Goal: Obtain resource: Download file/media

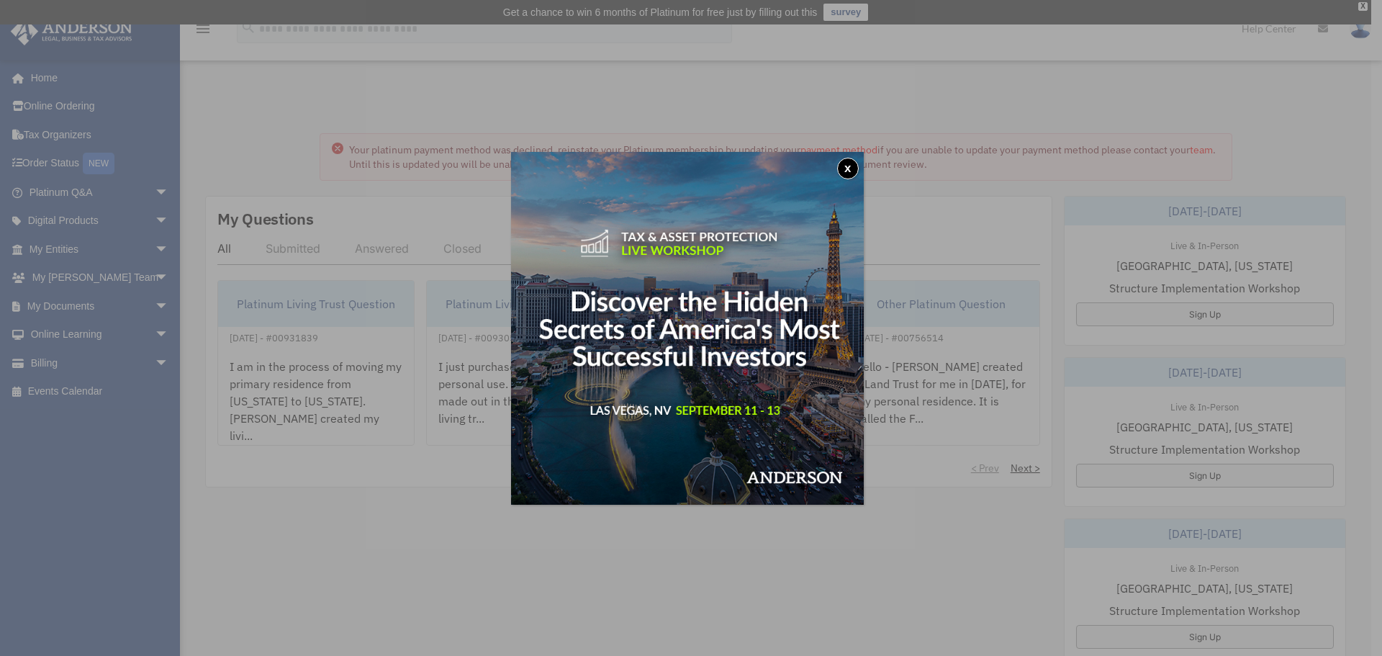
click at [850, 165] on button "x" at bounding box center [848, 169] width 22 height 22
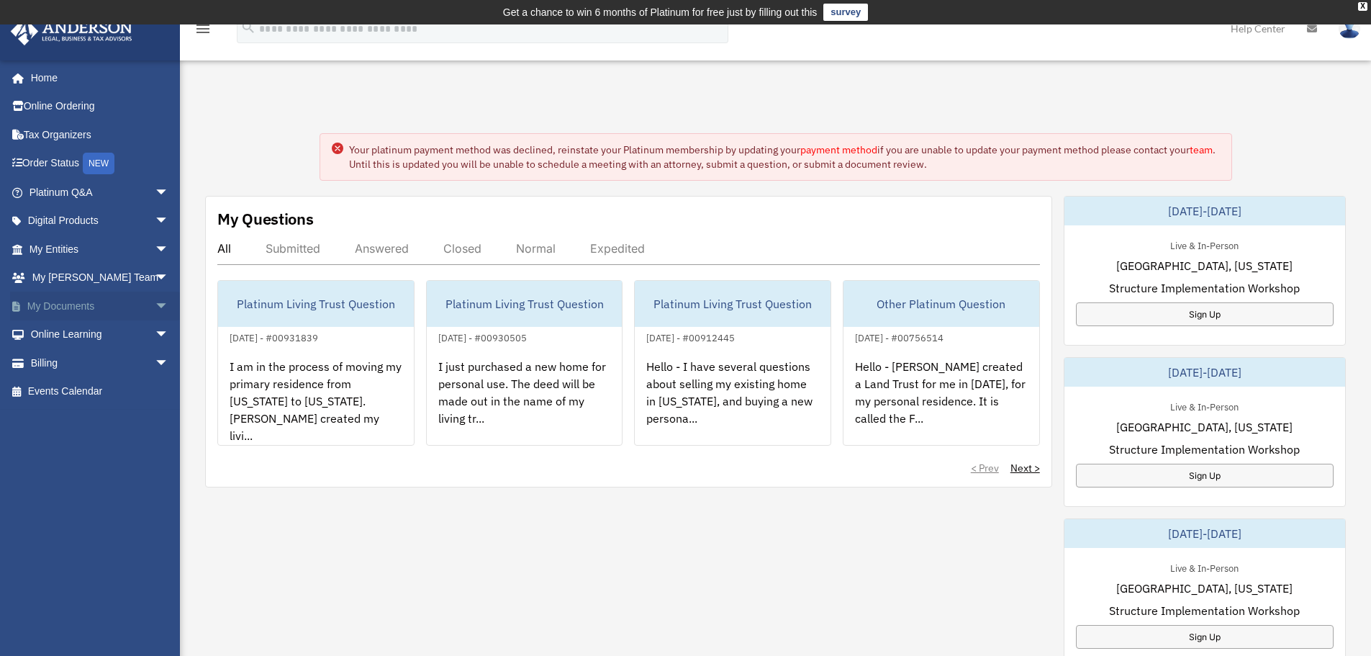
click at [155, 305] on span "arrow_drop_down" at bounding box center [169, 306] width 29 height 30
click at [57, 330] on link "Box" at bounding box center [105, 334] width 171 height 29
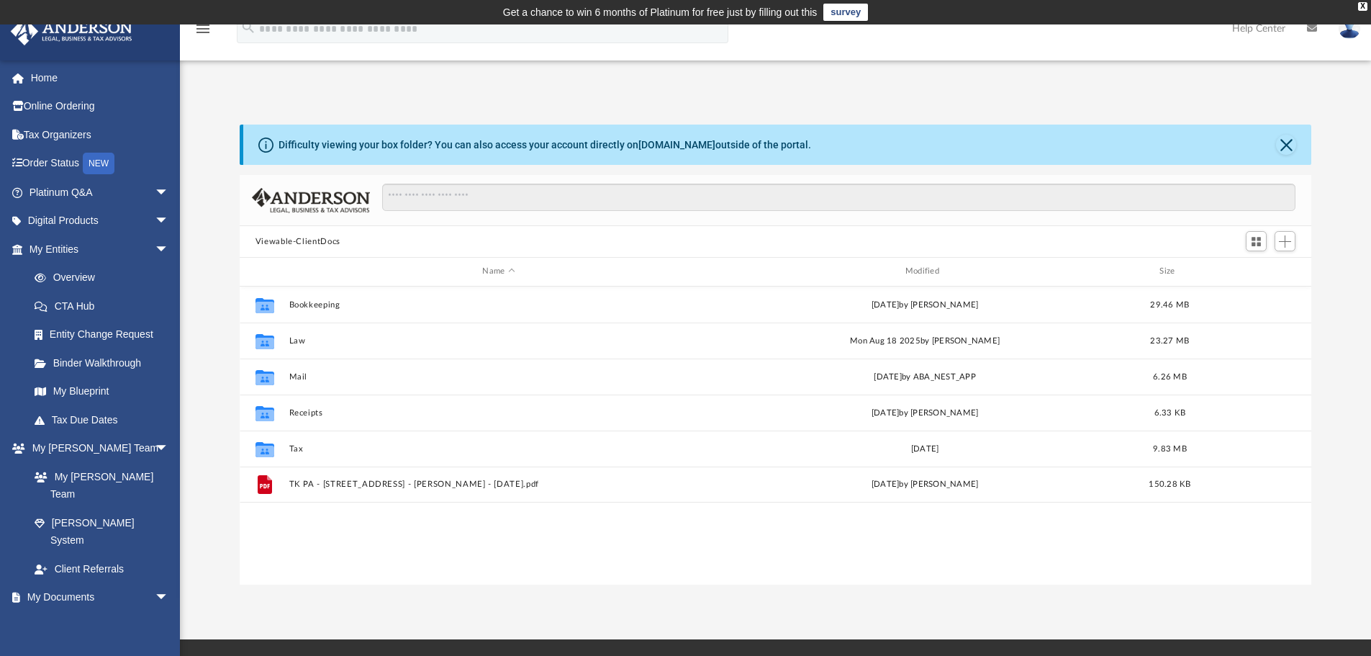
scroll to position [317, 1061]
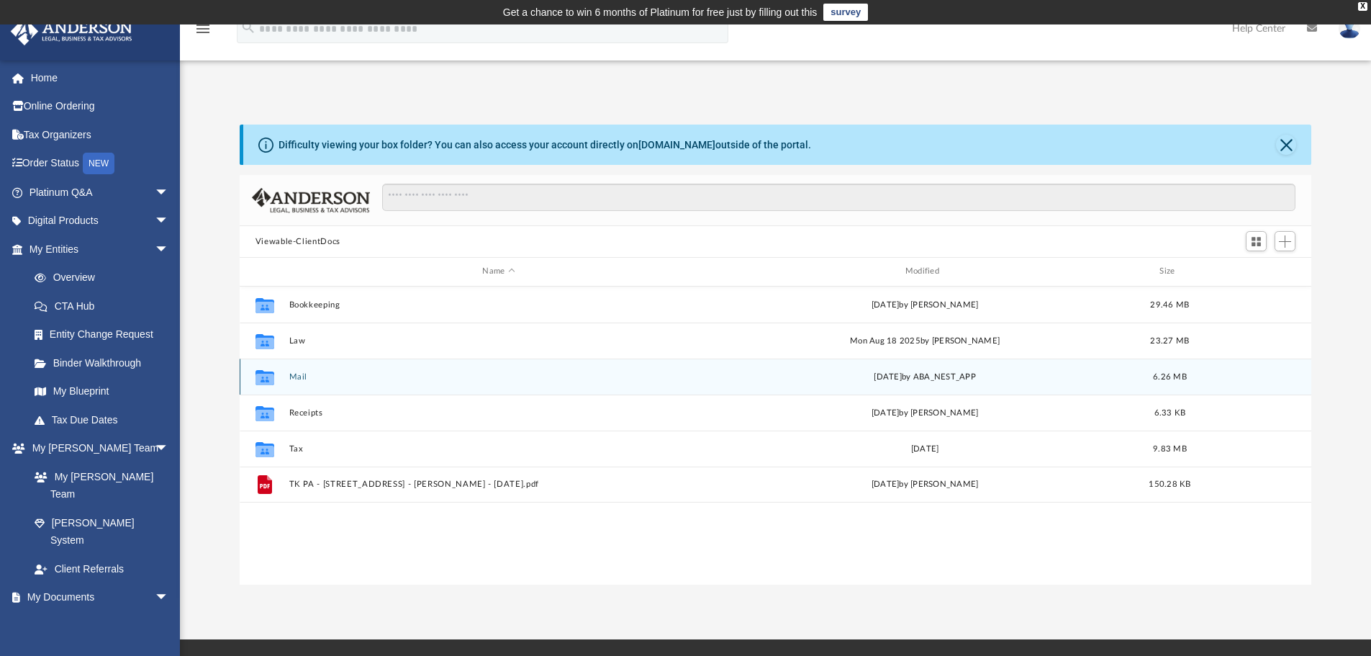
click at [952, 373] on div "[DATE] by ABA_NEST_APP" at bounding box center [924, 376] width 419 height 13
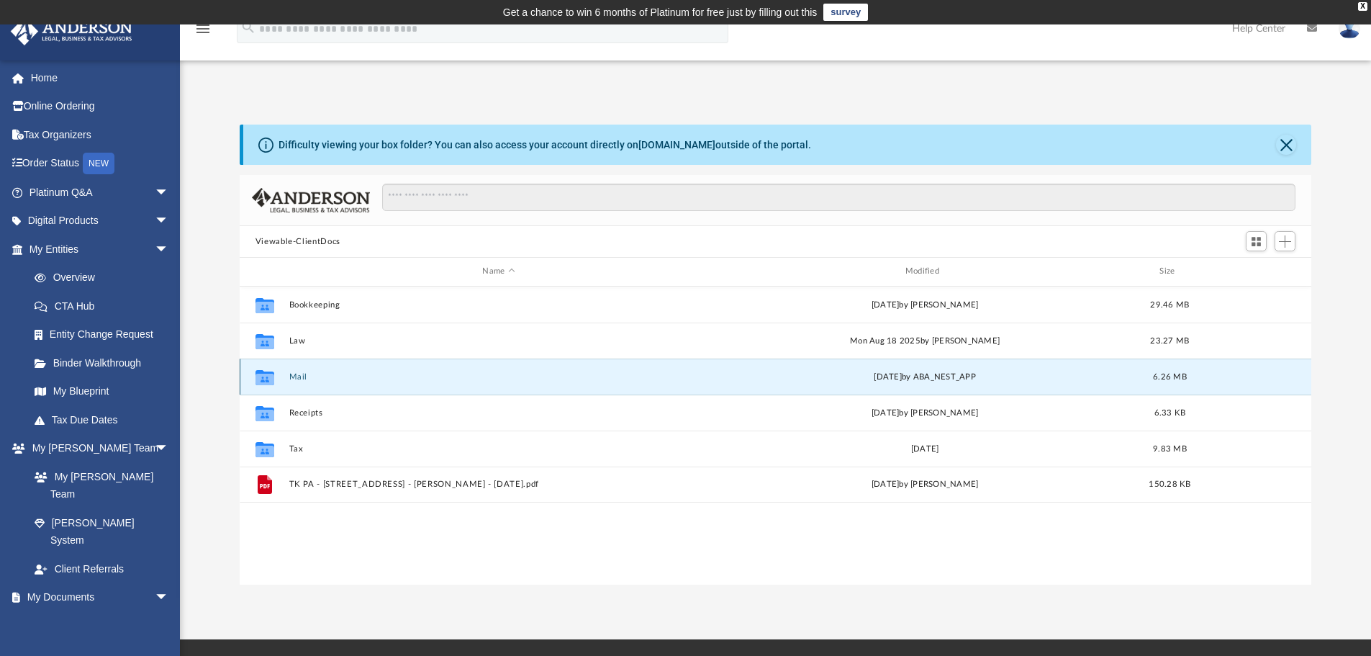
click at [298, 378] on button "Mail" at bounding box center [498, 376] width 419 height 9
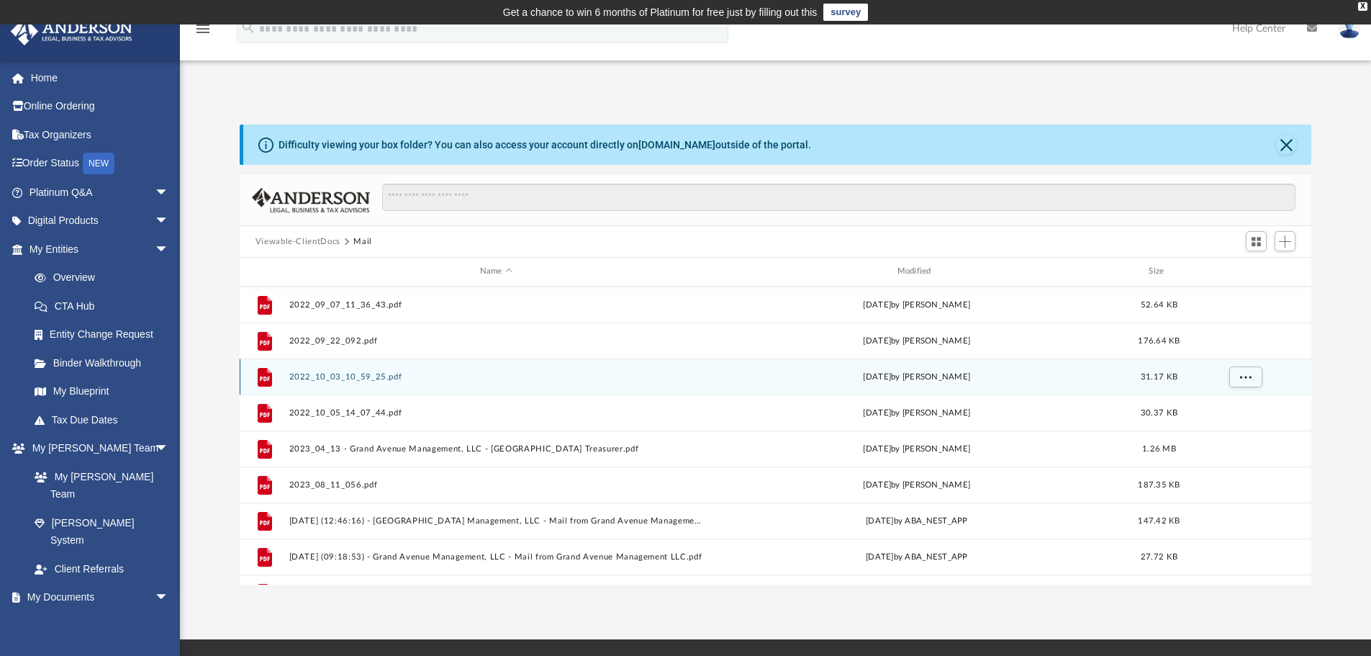
click at [298, 378] on button "2022_10_03_10_59_25.pdf" at bounding box center [496, 376] width 414 height 9
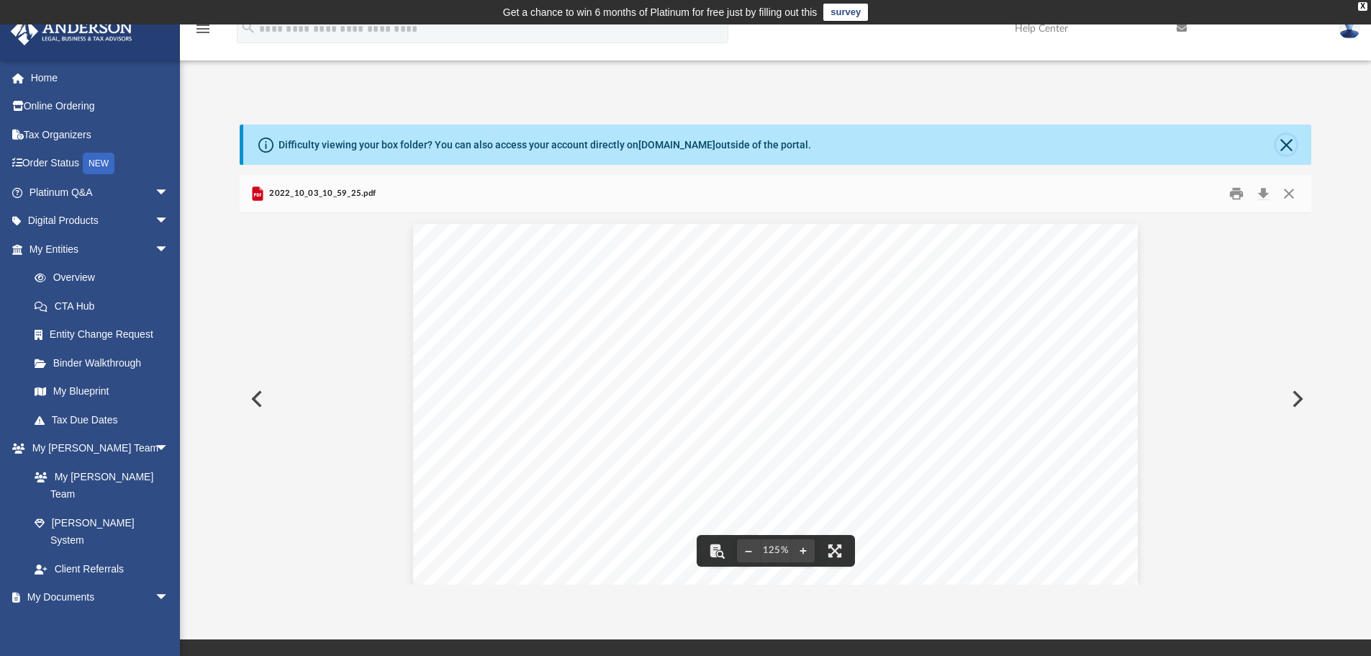
click at [1291, 140] on button "Close" at bounding box center [1286, 145] width 20 height 20
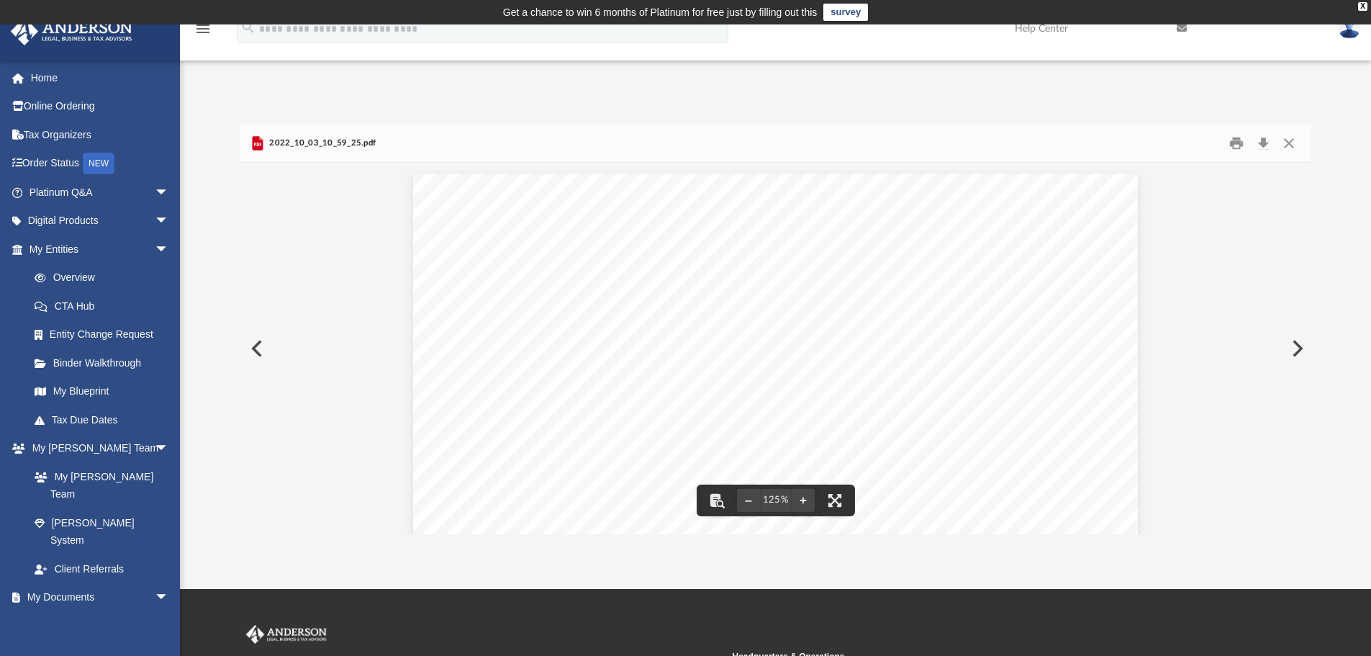
click at [258, 360] on button "Preview" at bounding box center [256, 348] width 32 height 40
click at [1289, 148] on button "Close" at bounding box center [1289, 143] width 26 height 22
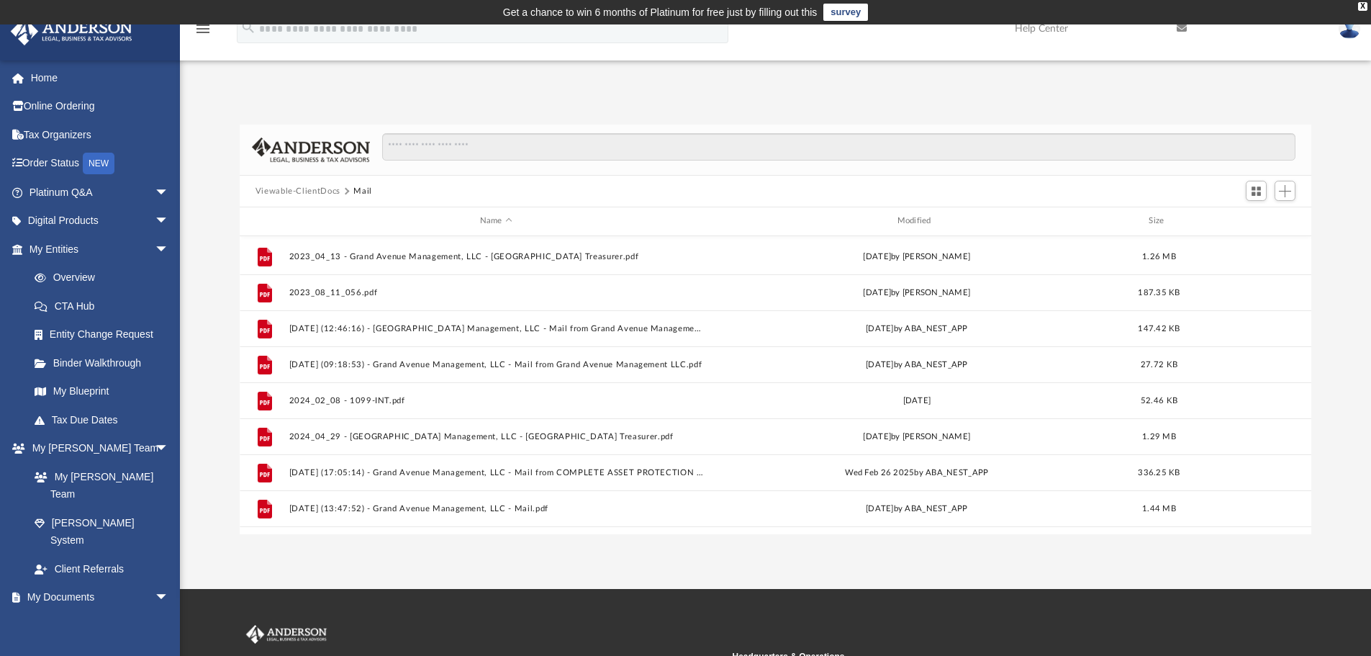
scroll to position [206, 0]
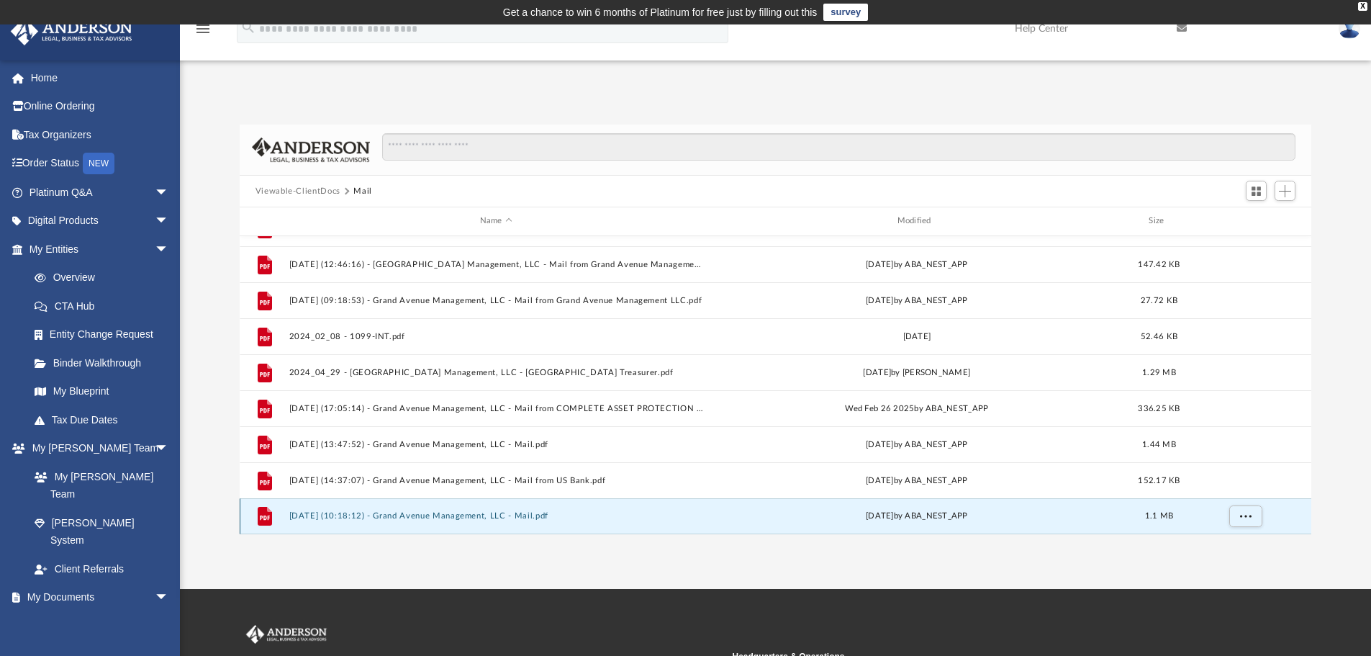
click at [489, 518] on button "[DATE] (10:18:12) - Grand Avenue Management, LLC - Mail.pdf" at bounding box center [496, 515] width 414 height 9
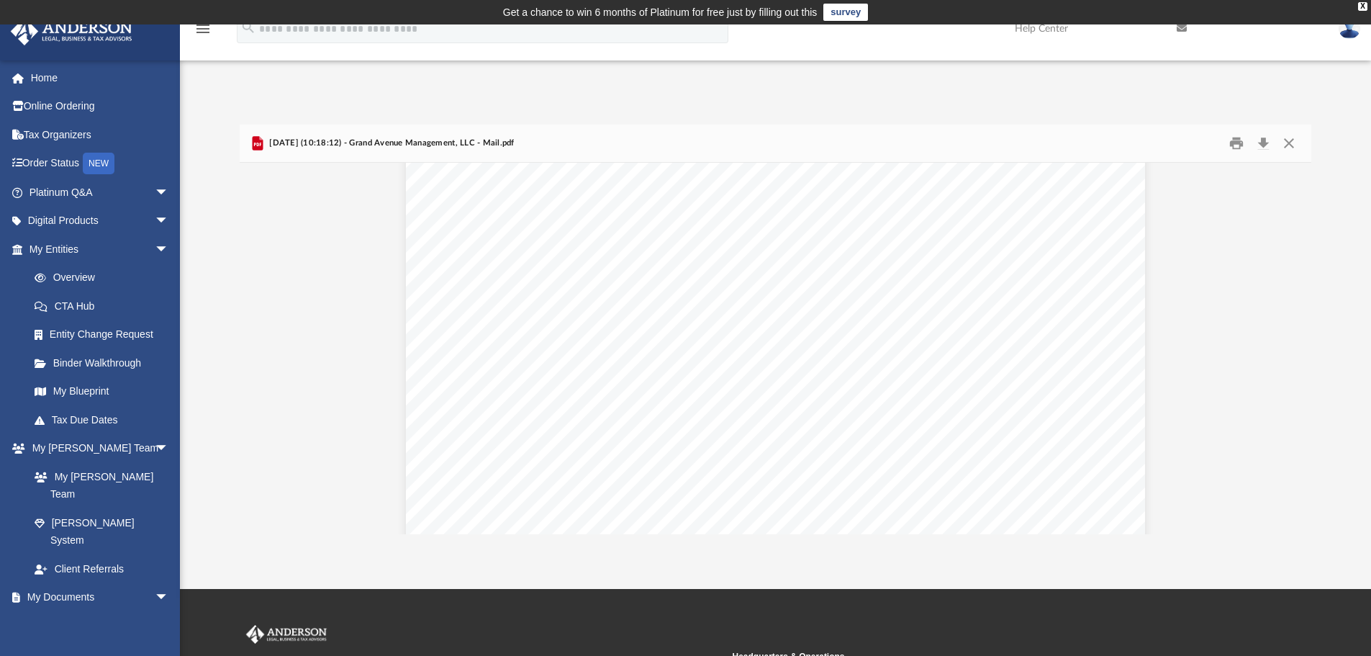
scroll to position [0, 0]
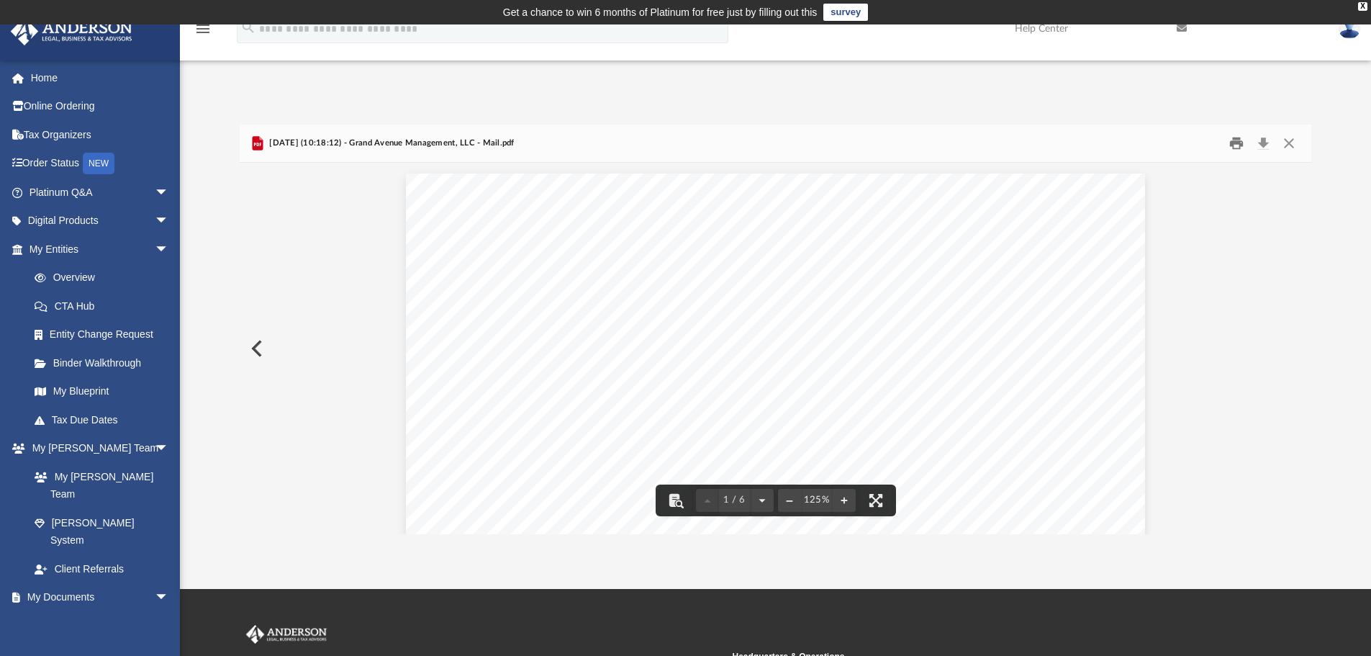
click at [1236, 145] on button "Print" at bounding box center [1236, 143] width 29 height 22
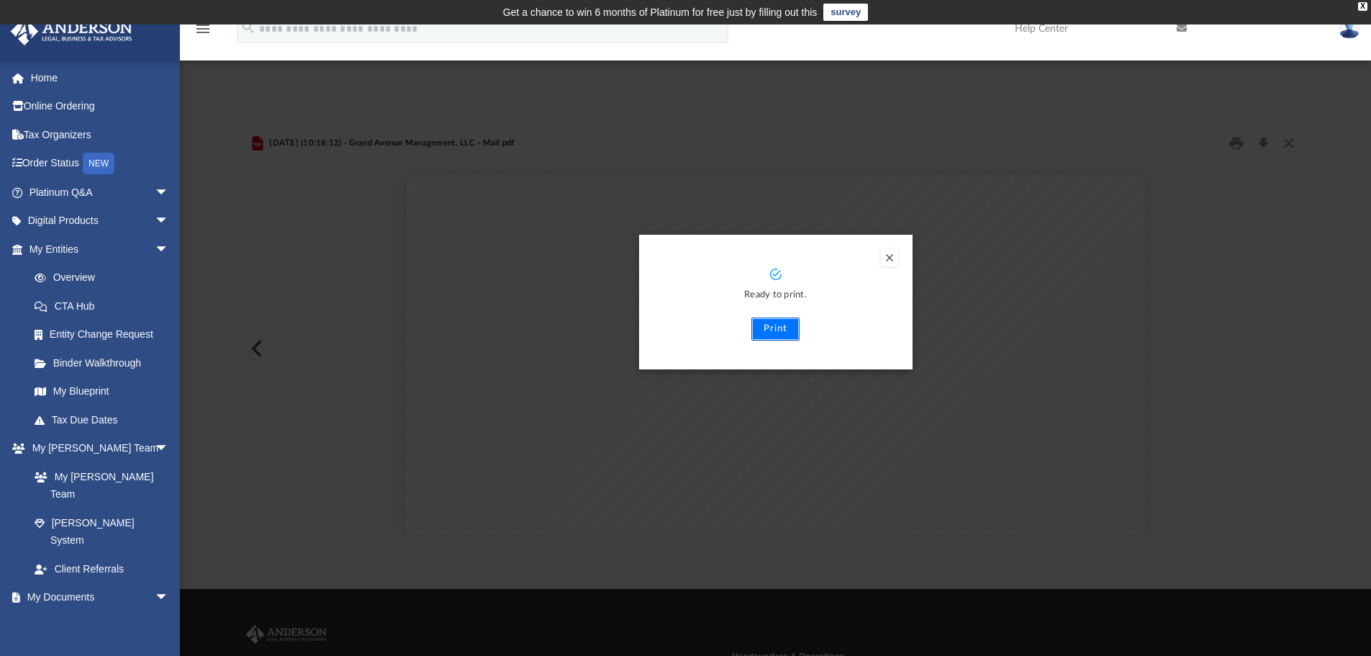
click at [777, 326] on button "Print" at bounding box center [775, 328] width 48 height 23
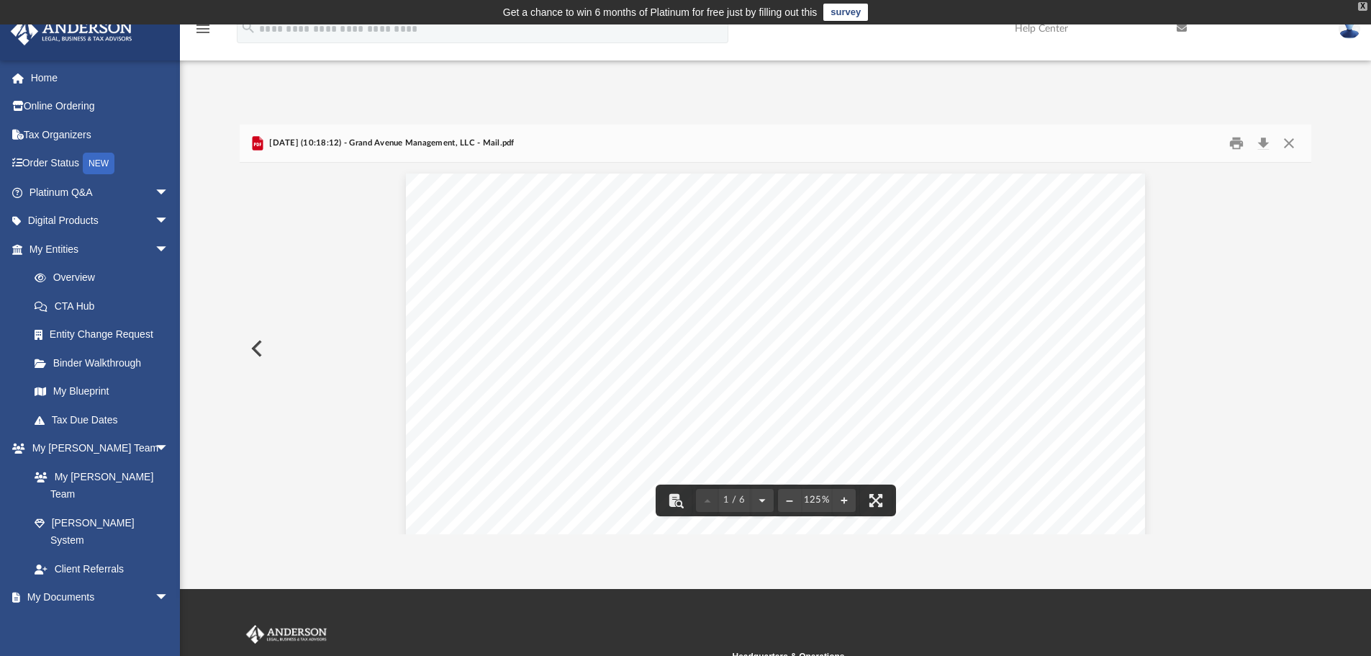
click at [1364, 2] on div "X" at bounding box center [1362, 6] width 9 height 9
